Goal: Entertainment & Leisure: Consume media (video, audio)

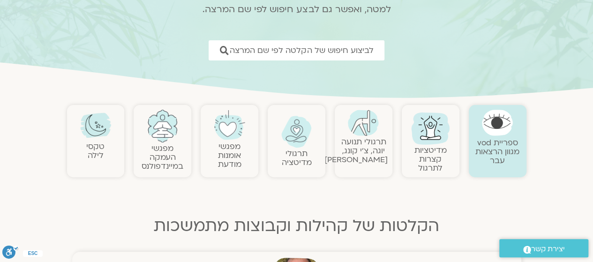
scroll to position [110, 0]
click at [304, 145] on link at bounding box center [296, 131] width 48 height 32
click at [308, 138] on img at bounding box center [296, 131] width 31 height 32
click at [310, 141] on link at bounding box center [296, 131] width 48 height 32
click at [287, 149] on link "תרגולי מדיטציה" at bounding box center [297, 158] width 30 height 20
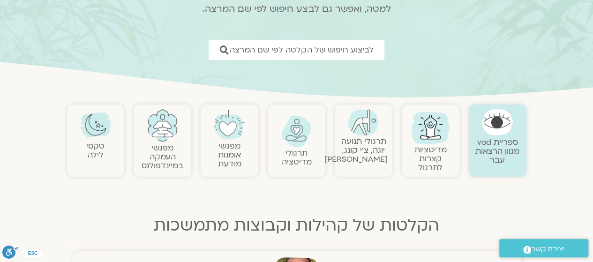
click at [289, 152] on link "תרגולי מדיטציה" at bounding box center [297, 158] width 30 height 20
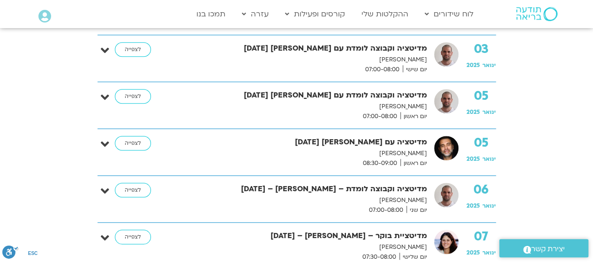
scroll to position [427, 0]
click at [133, 91] on link "לצפייה" at bounding box center [133, 96] width 36 height 15
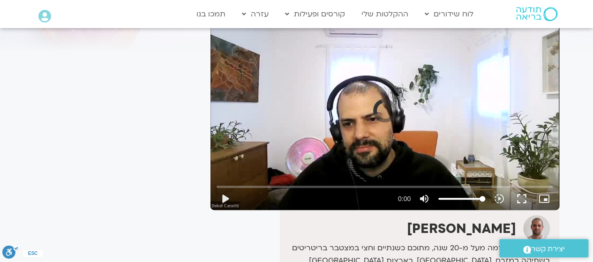
scroll to position [85, 0]
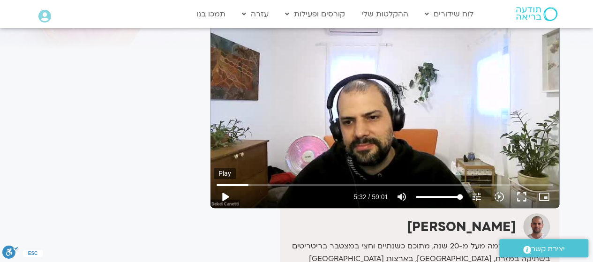
click at [222, 199] on button "play_arrow" at bounding box center [225, 197] width 23 height 23
type input "334.792089"
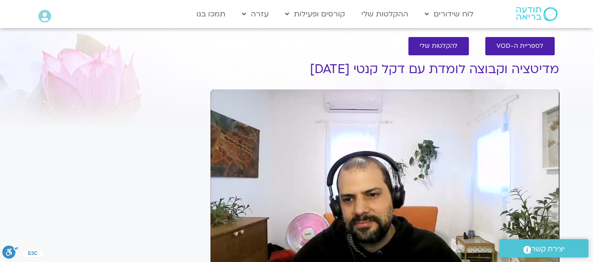
scroll to position [37, 0]
